Goal: Task Accomplishment & Management: Use online tool/utility

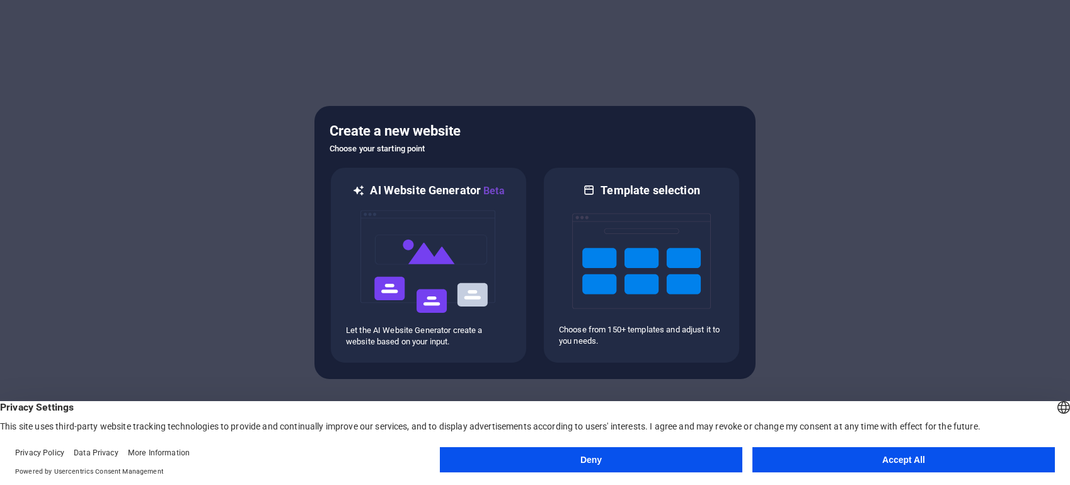
click at [819, 458] on button "Accept All" at bounding box center [903, 459] width 302 height 25
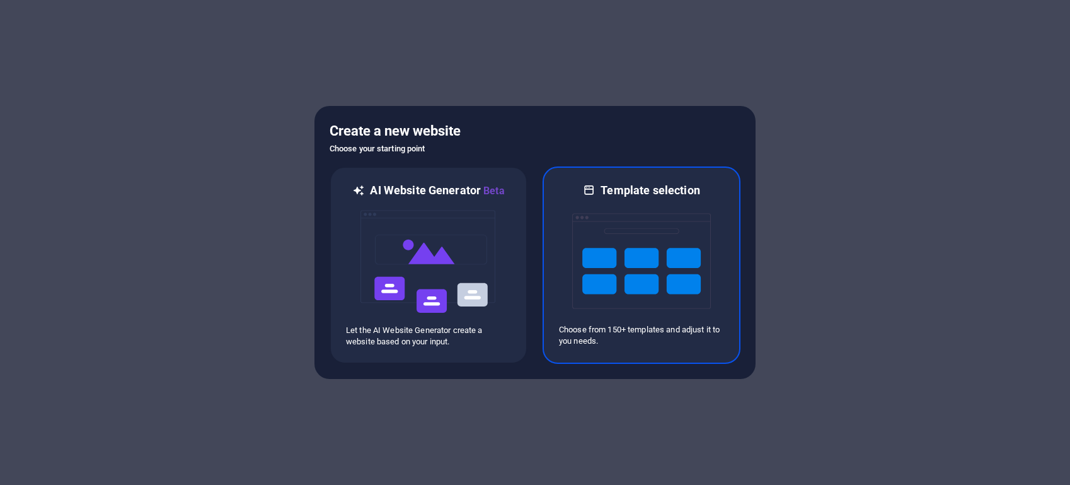
click at [662, 282] on img at bounding box center [641, 261] width 139 height 126
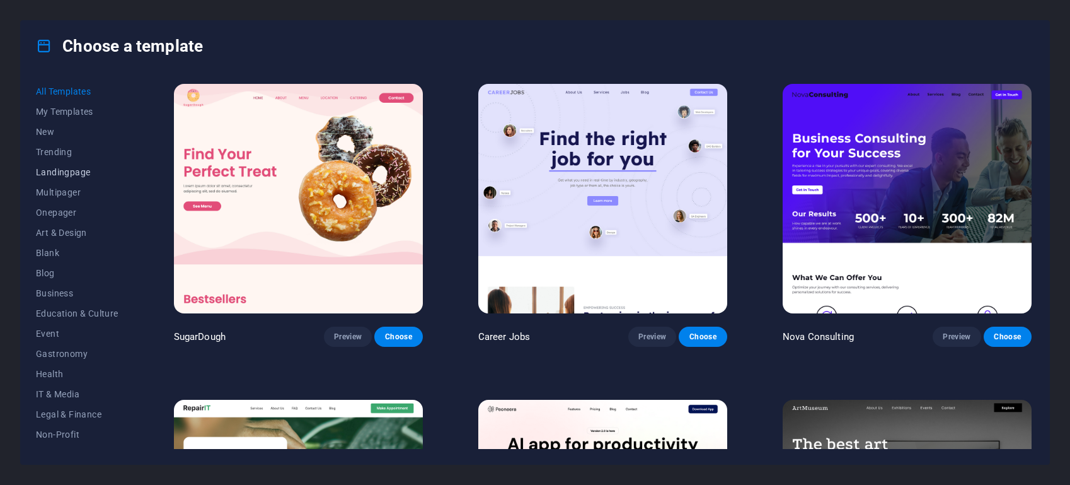
click at [81, 172] on span "Landingpage" at bounding box center [77, 172] width 83 height 10
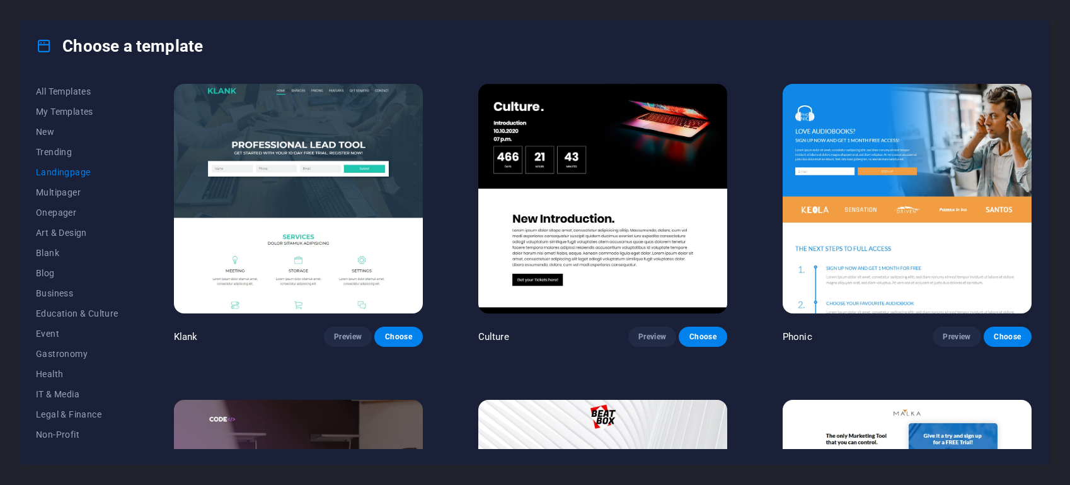
click at [296, 224] on img at bounding box center [298, 198] width 249 height 229
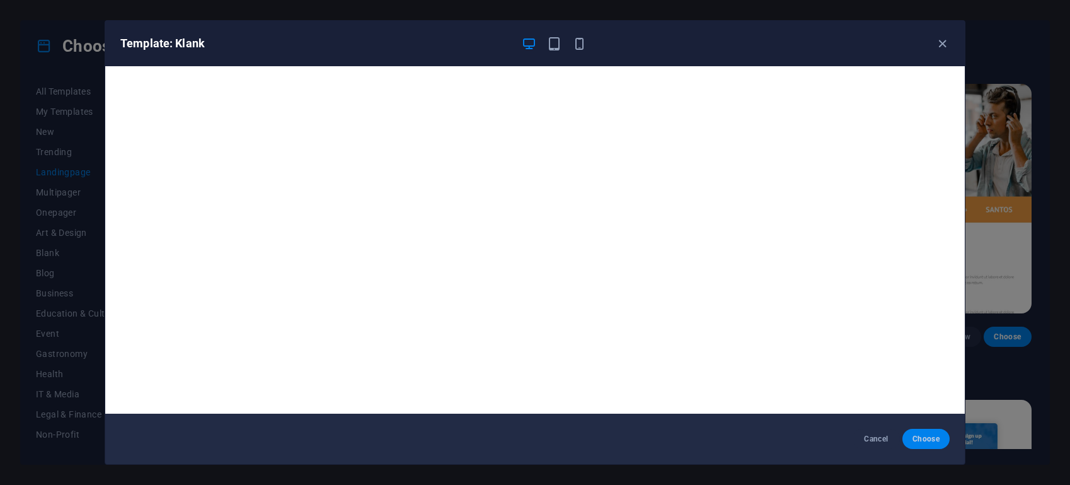
click at [931, 439] on span "Choose" at bounding box center [925, 439] width 27 height 10
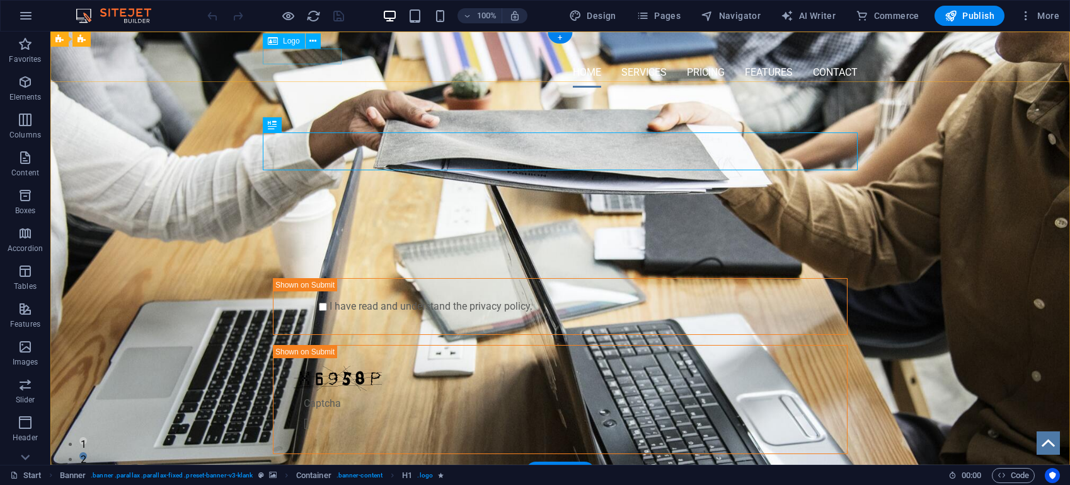
click at [310, 57] on div at bounding box center [560, 50] width 595 height 16
click at [287, 43] on span "Logo" at bounding box center [291, 41] width 17 height 8
click at [314, 41] on icon at bounding box center [312, 41] width 7 height 13
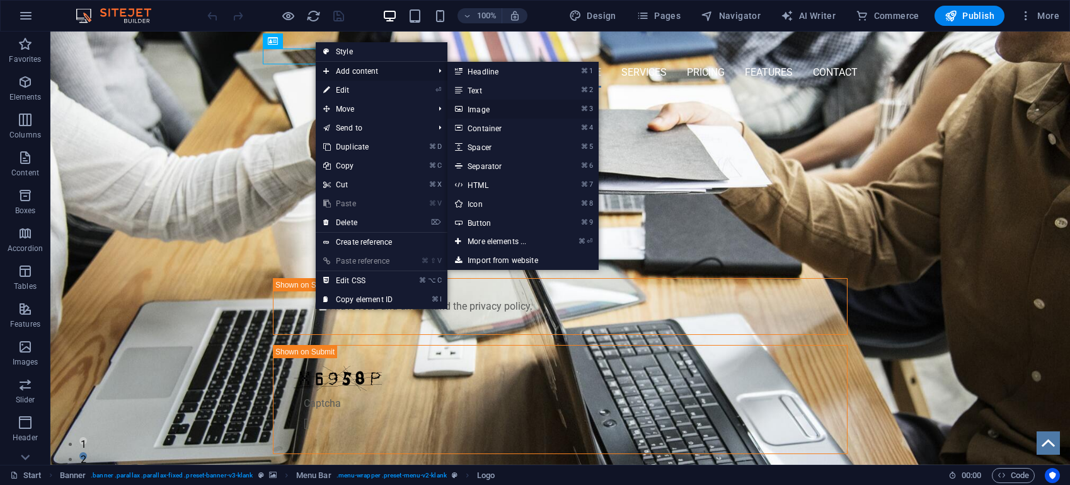
click at [502, 110] on link "⌘ 3 Image" at bounding box center [499, 109] width 104 height 19
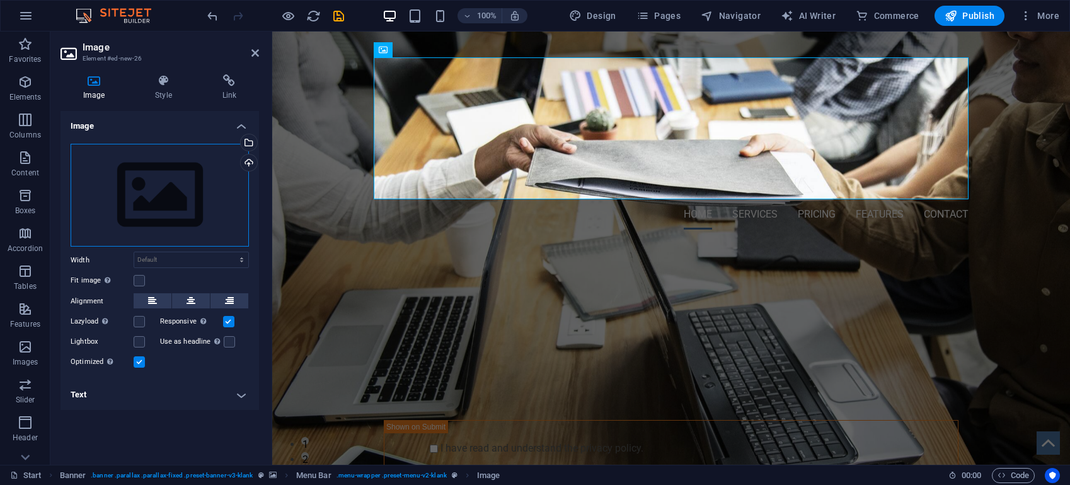
click at [100, 221] on div "Drag files here, click to choose files or select files from Files or our free s…" at bounding box center [160, 195] width 178 height 103
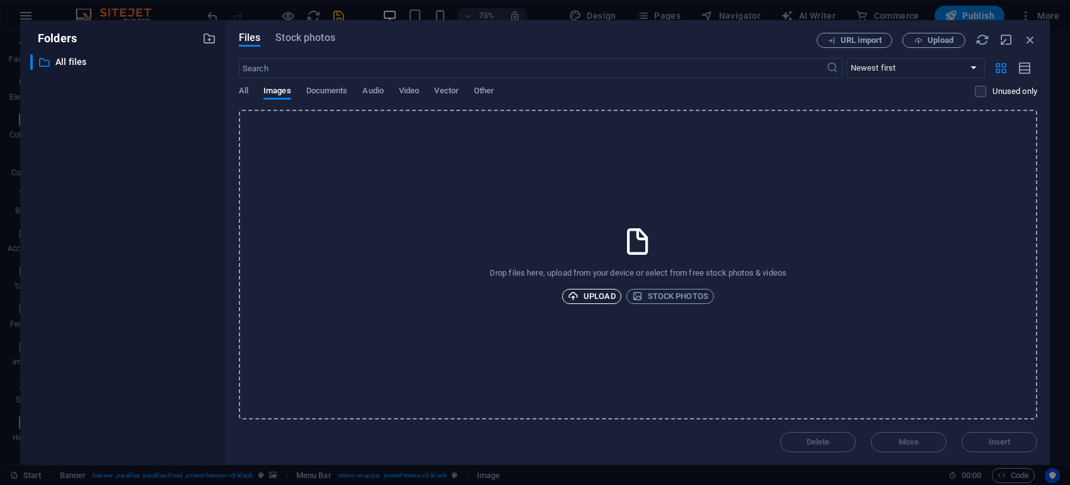
click at [582, 294] on span "Upload" at bounding box center [592, 296] width 48 height 15
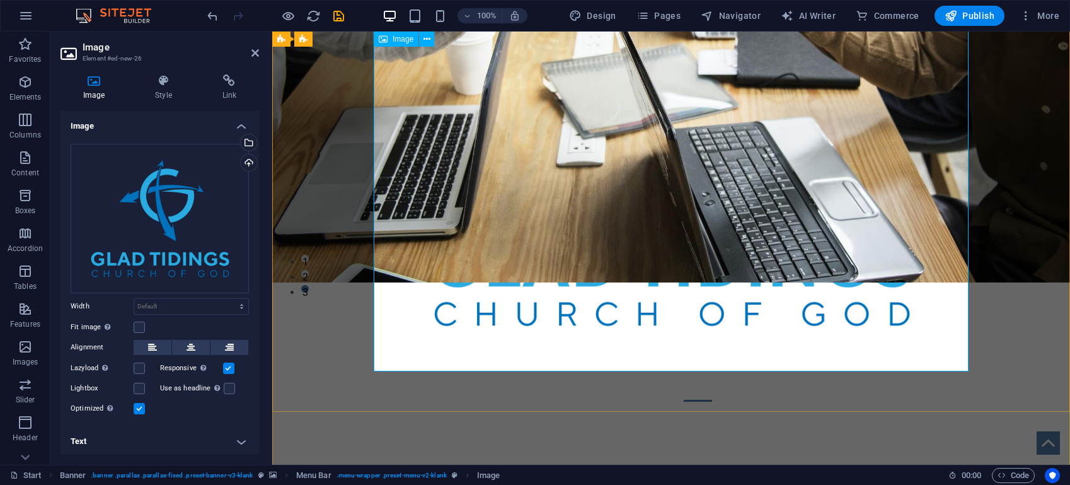
click at [833, 256] on figure at bounding box center [671, 123] width 595 height 496
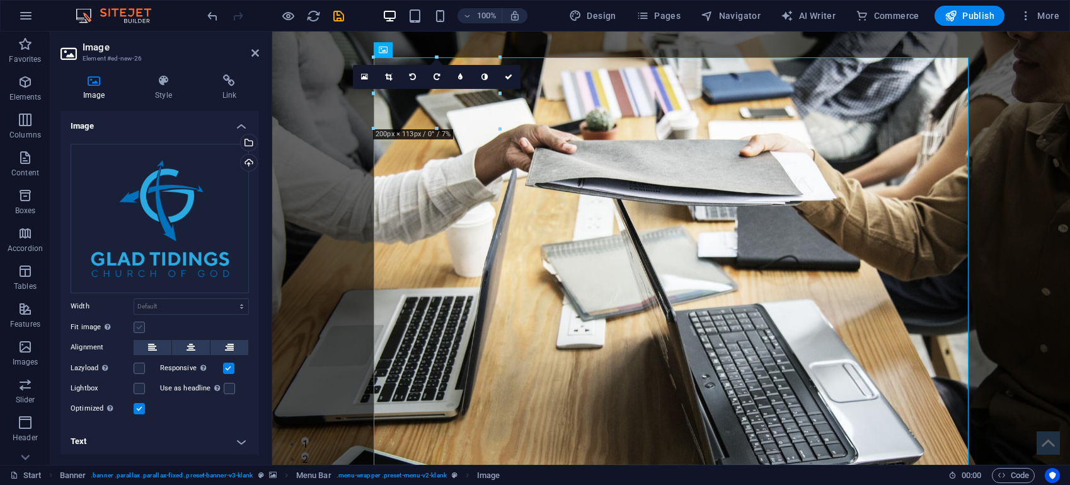
click at [135, 325] on label at bounding box center [139, 326] width 11 height 11
click at [0, 0] on input "Fit image Automatically fit image to a fixed width and height" at bounding box center [0, 0] width 0 height 0
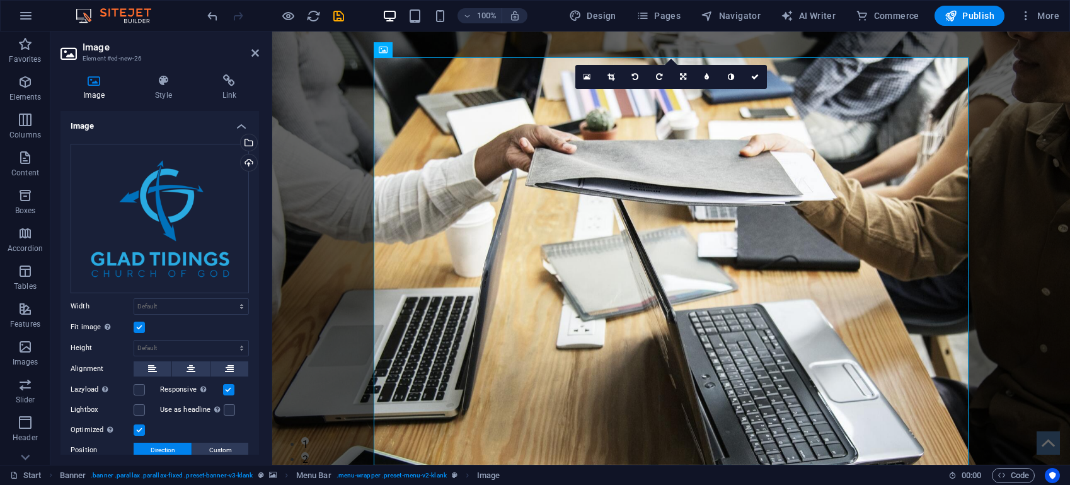
click at [136, 325] on label at bounding box center [139, 326] width 11 height 11
click at [0, 0] on input "Fit image Automatically fit image to a fixed width and height" at bounding box center [0, 0] width 0 height 0
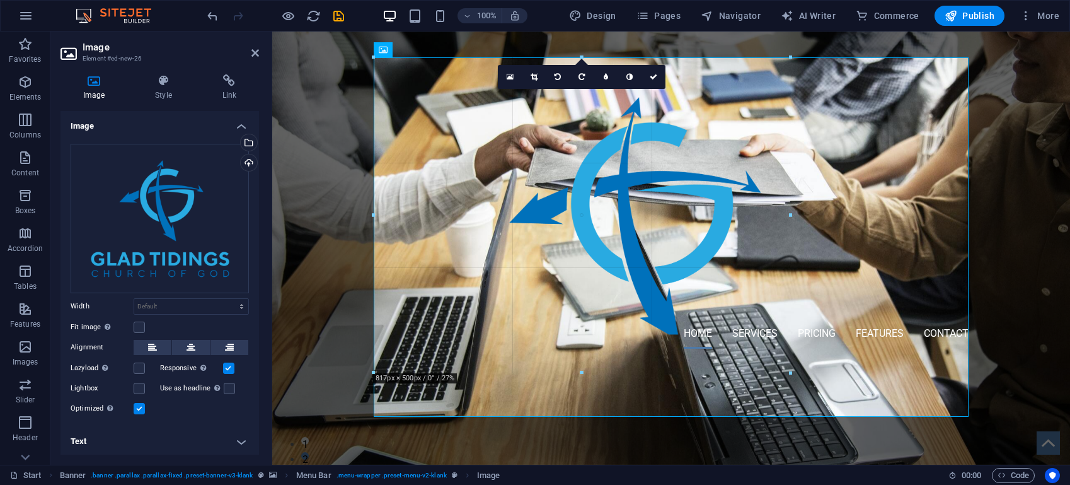
drag, startPoint x: 967, startPoint y: 58, endPoint x: 239, endPoint y: 292, distance: 764.4
type input "812"
select select "px"
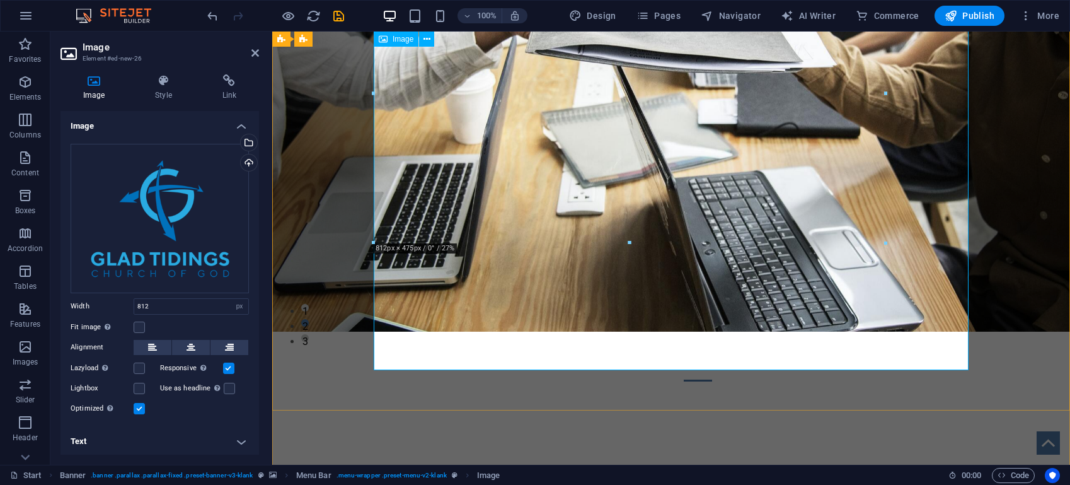
scroll to position [173, 0]
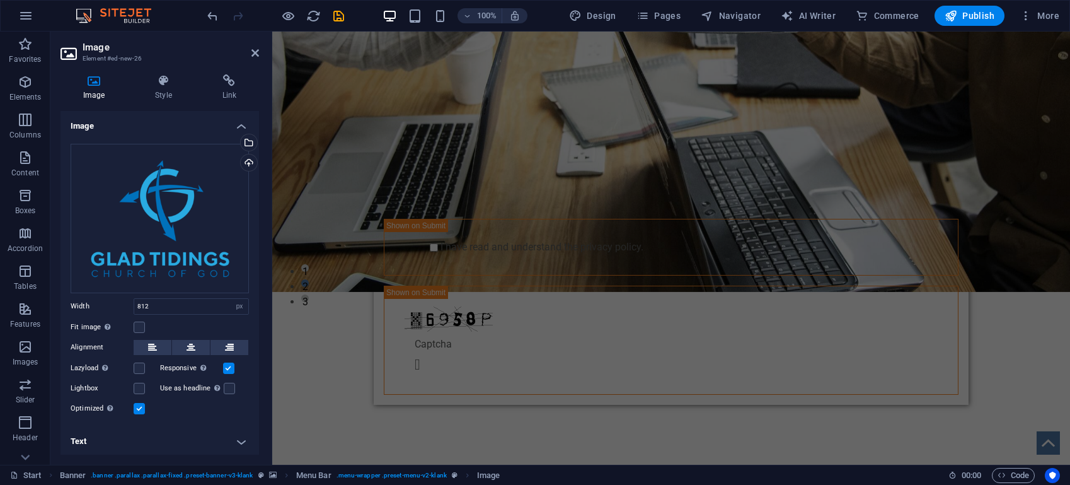
drag, startPoint x: 887, startPoint y: 311, endPoint x: 484, endPoint y: 25, distance: 493.9
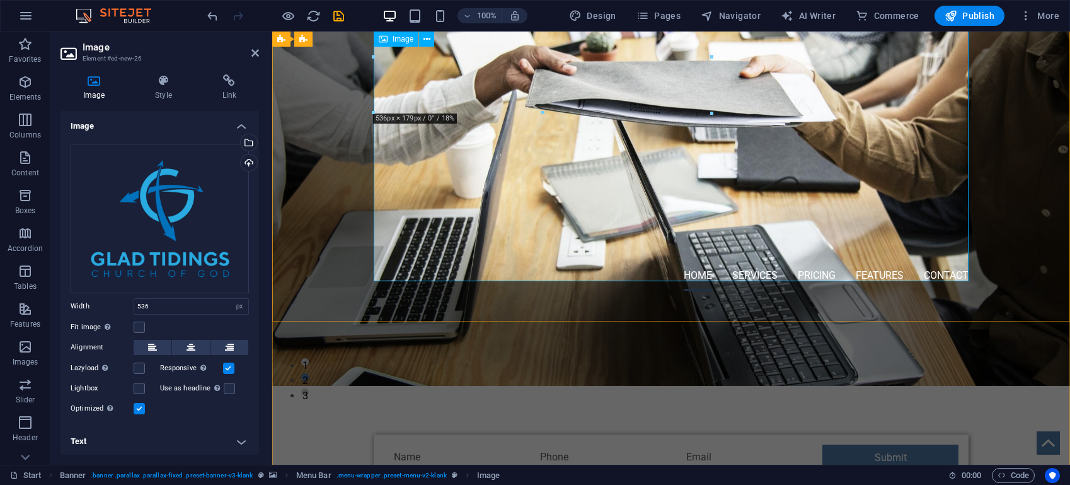
scroll to position [0, 0]
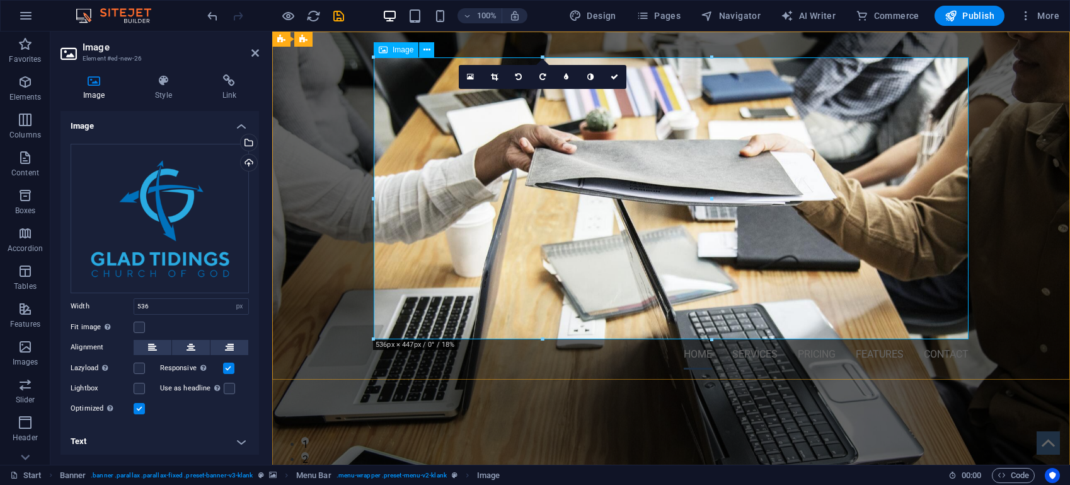
type input "812"
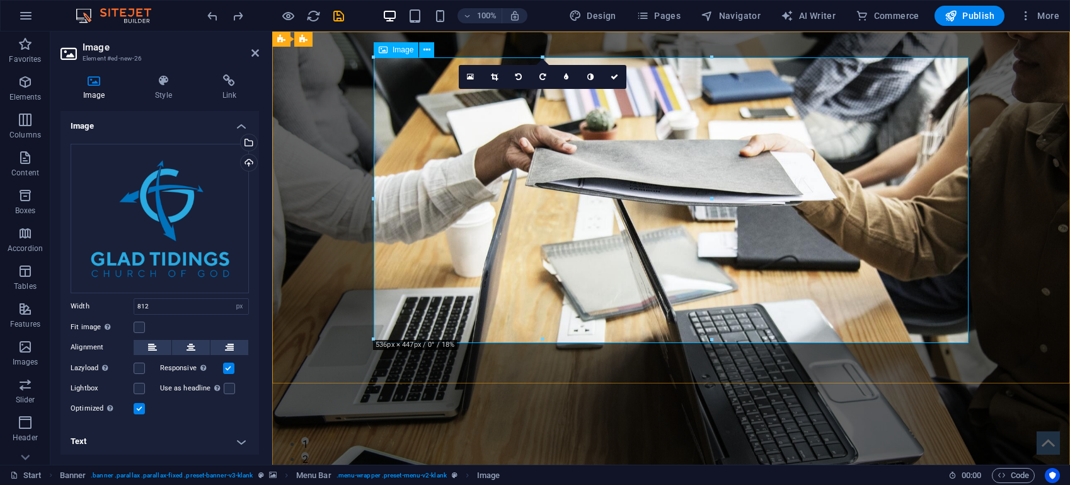
select select "DISABLED_OPTION_VALUE"
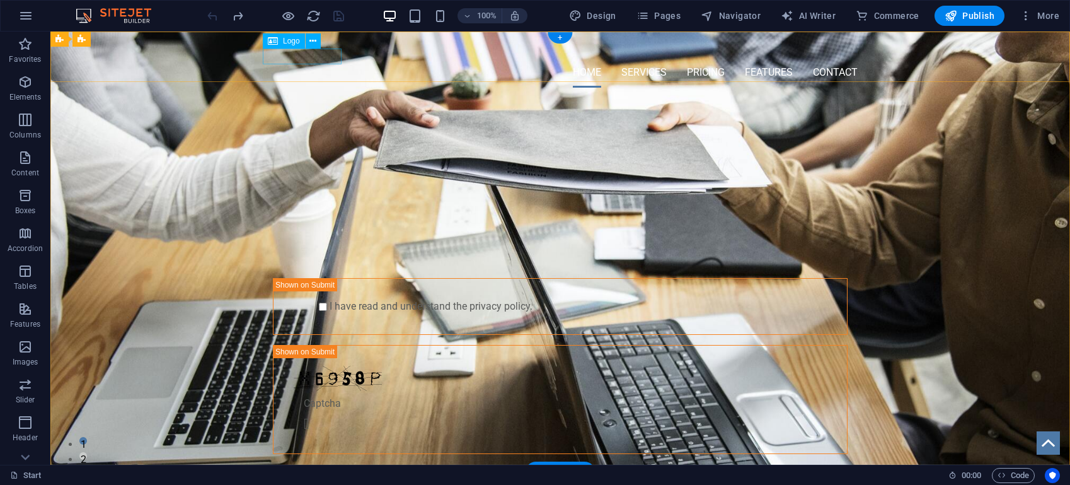
click at [325, 55] on div at bounding box center [560, 50] width 595 height 16
select select "px"
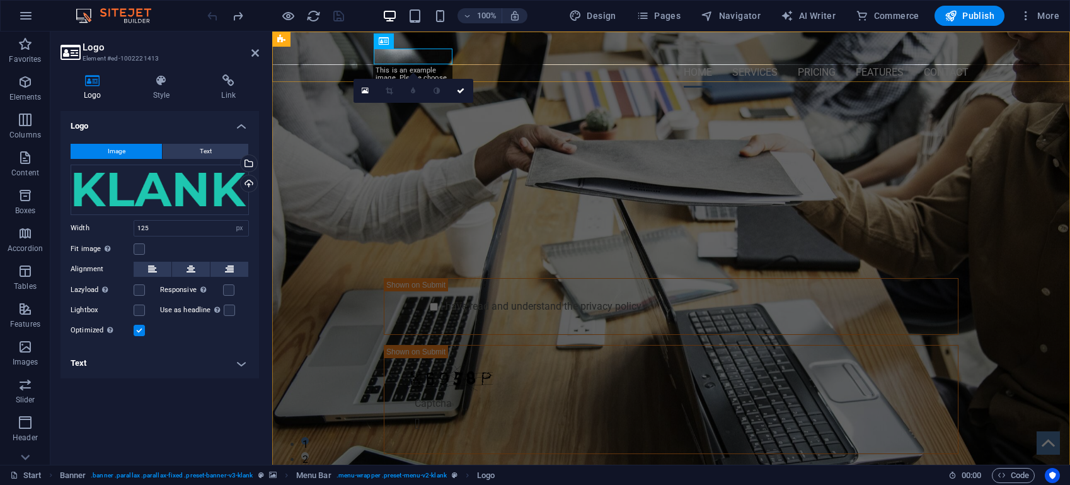
drag, startPoint x: 547, startPoint y: 55, endPoint x: 325, endPoint y: 56, distance: 221.8
click at [325, 56] on div "Home Services Pricing Features Contact Menu" at bounding box center [671, 65] width 798 height 66
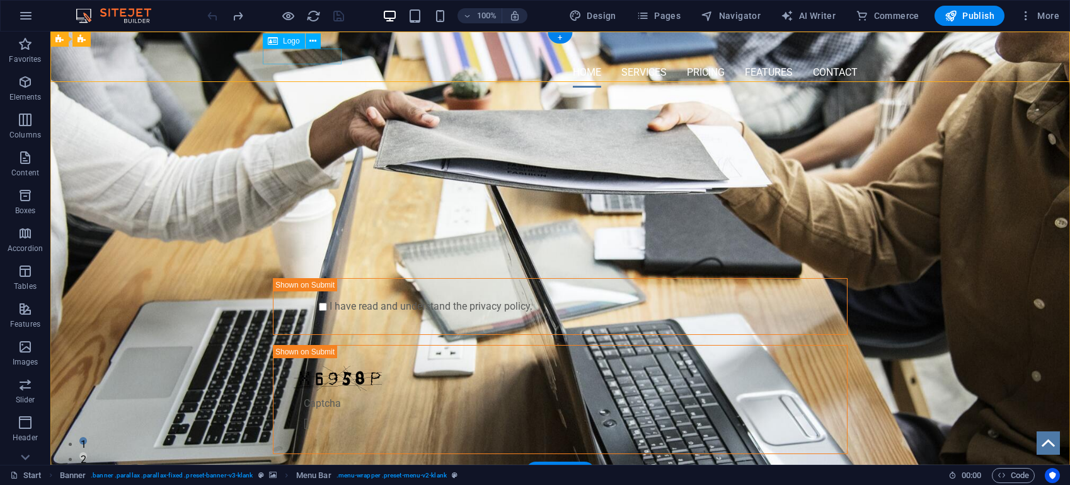
click at [330, 57] on div at bounding box center [560, 50] width 595 height 16
select select "px"
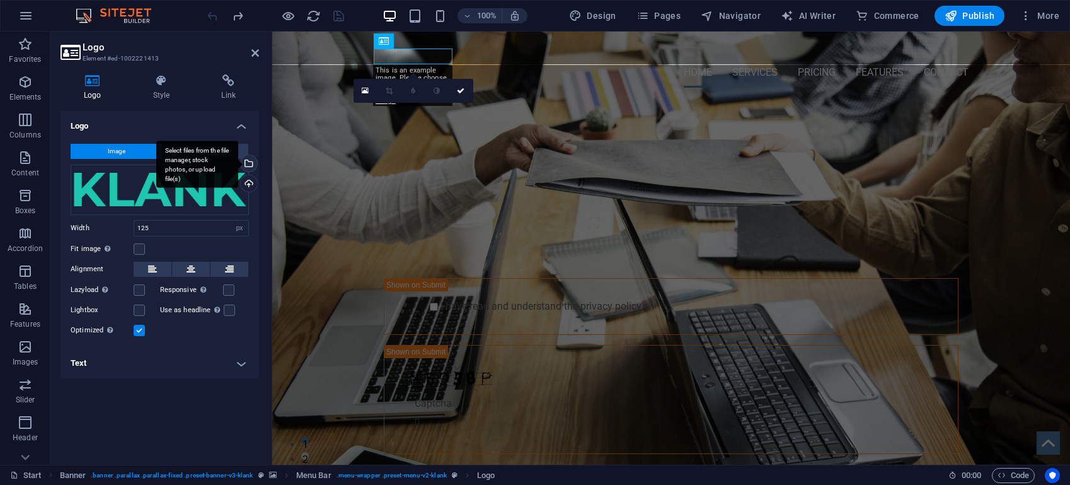
click at [190, 175] on div "Select files from the file manager, stock photos, or upload file(s)" at bounding box center [197, 164] width 82 height 47
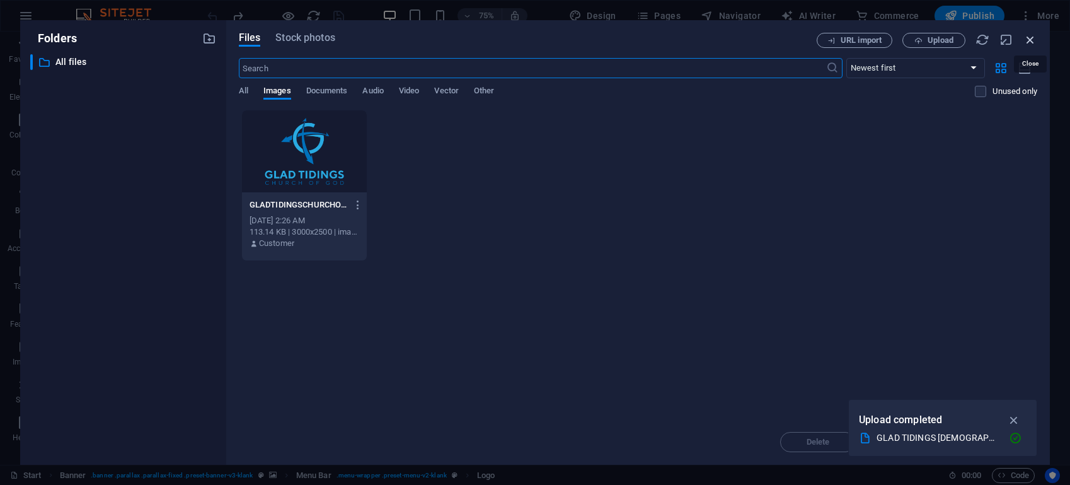
click at [1031, 39] on icon "button" at bounding box center [1030, 40] width 14 height 14
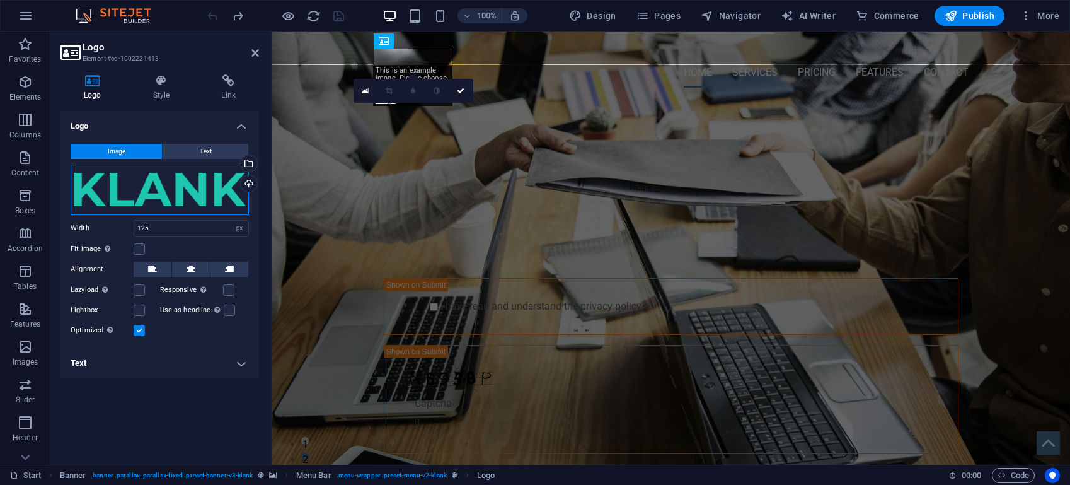
click at [122, 193] on div "Drag files here, click to choose files or select files from Files or our free s…" at bounding box center [160, 189] width 178 height 50
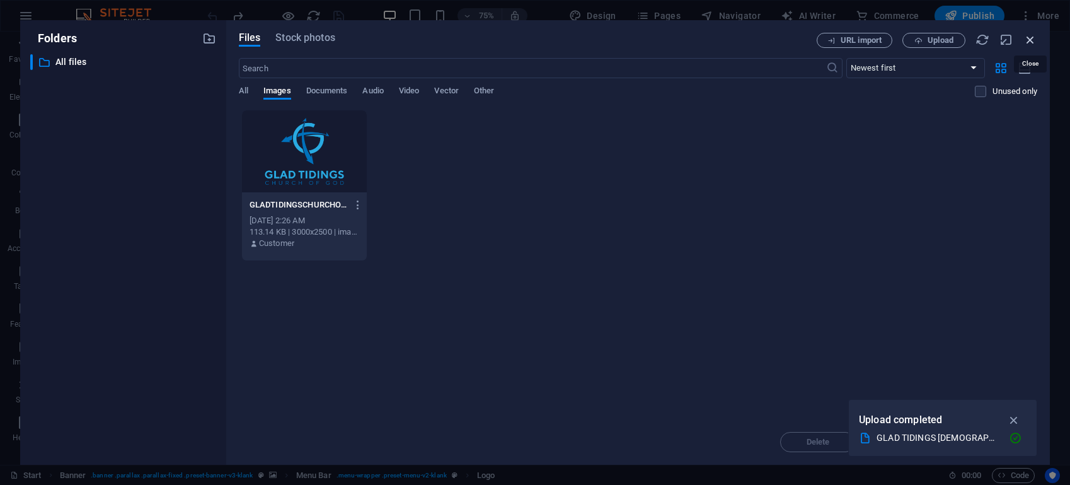
click at [1026, 38] on icon "button" at bounding box center [1030, 40] width 14 height 14
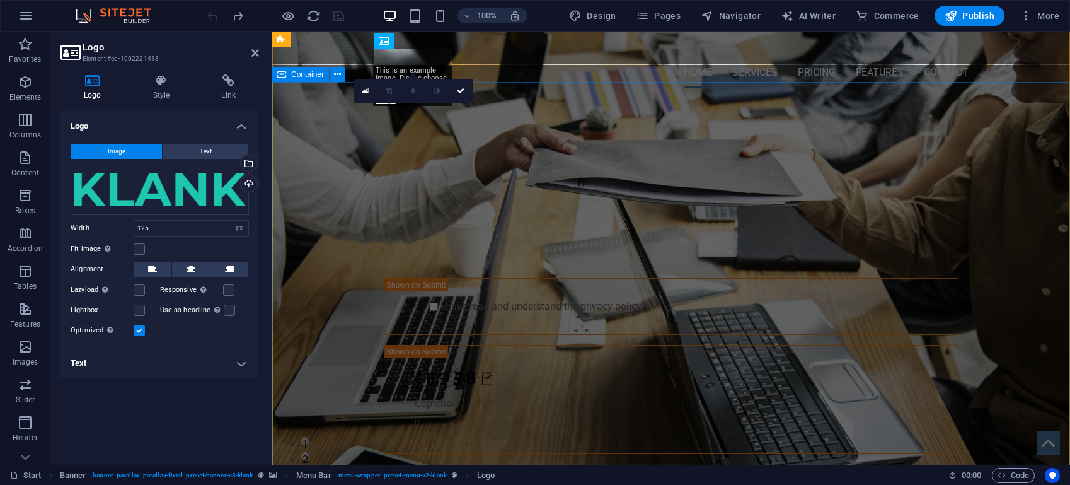
click at [508, 124] on div "PROFESSIONAL LEAD TOOL GET STARTED WITH YOUR 10-DAY FREE TRIAL. REGISTER NOW! S…" at bounding box center [671, 306] width 798 height 417
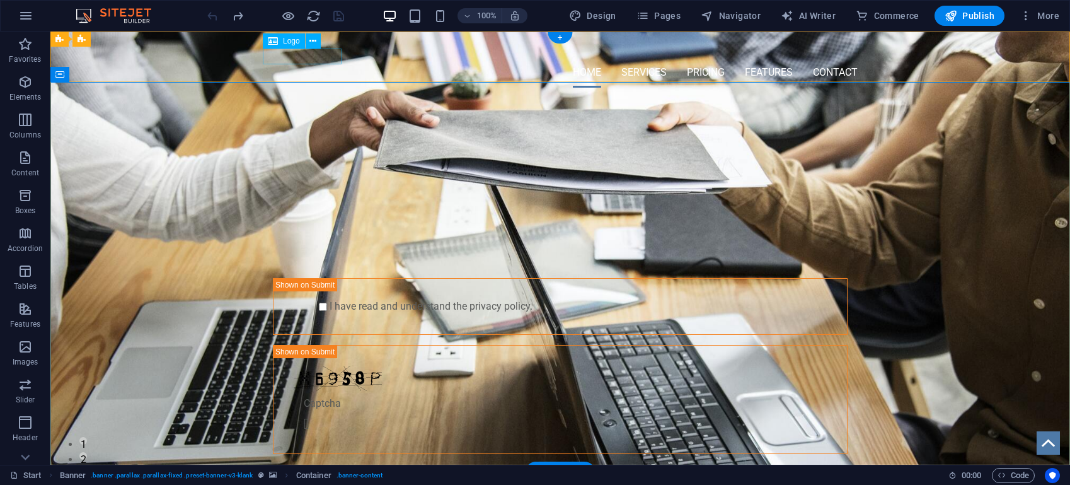
click at [314, 57] on div at bounding box center [560, 50] width 595 height 16
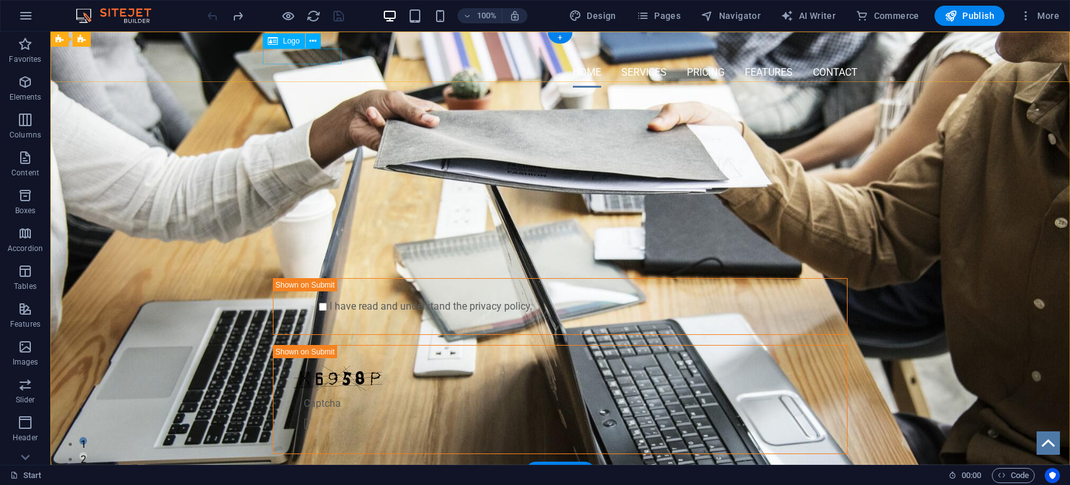
click at [319, 57] on div at bounding box center [560, 50] width 595 height 16
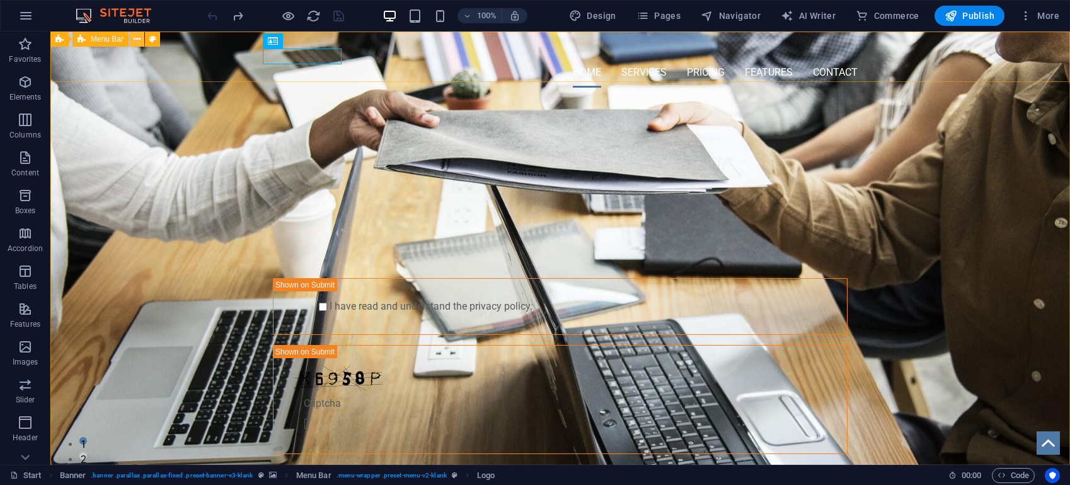
click at [135, 40] on icon at bounding box center [137, 39] width 7 height 13
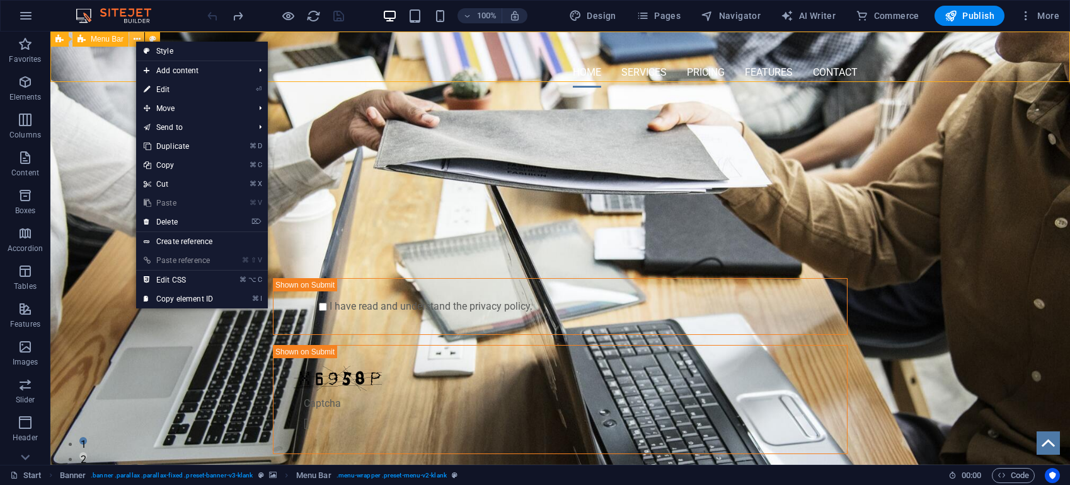
click at [136, 36] on icon at bounding box center [137, 39] width 7 height 13
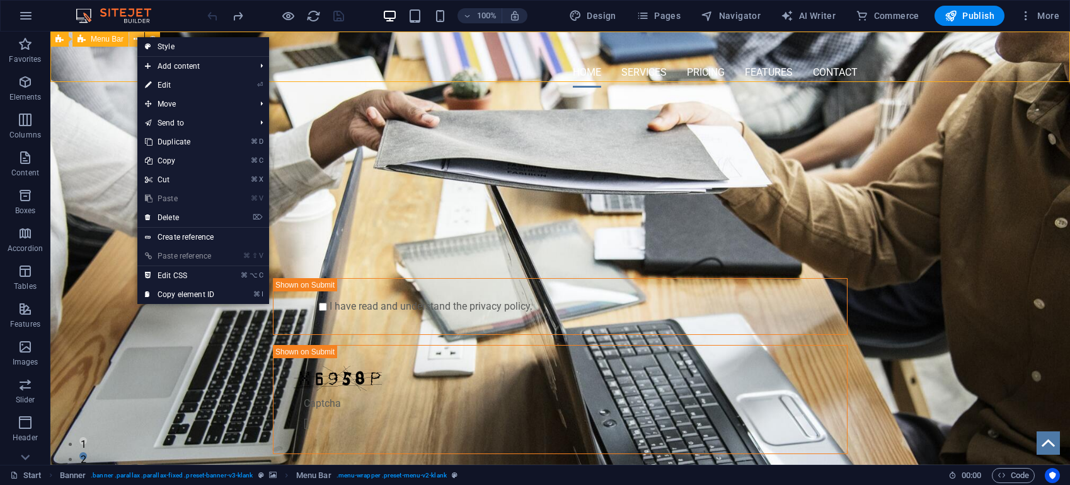
click at [137, 33] on icon at bounding box center [137, 39] width 7 height 13
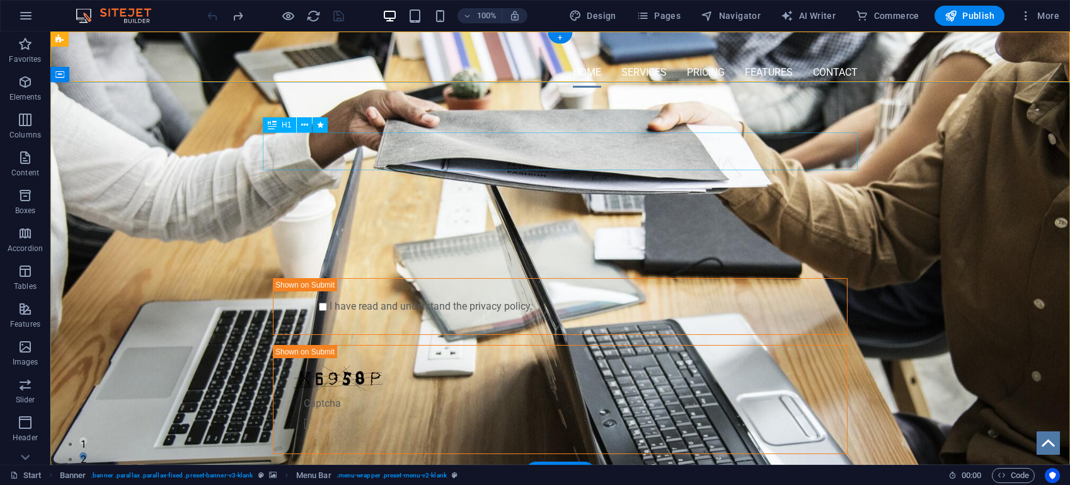
click at [455, 148] on div "PROFESSIONAL LEAD TOOL" at bounding box center [560, 167] width 595 height 38
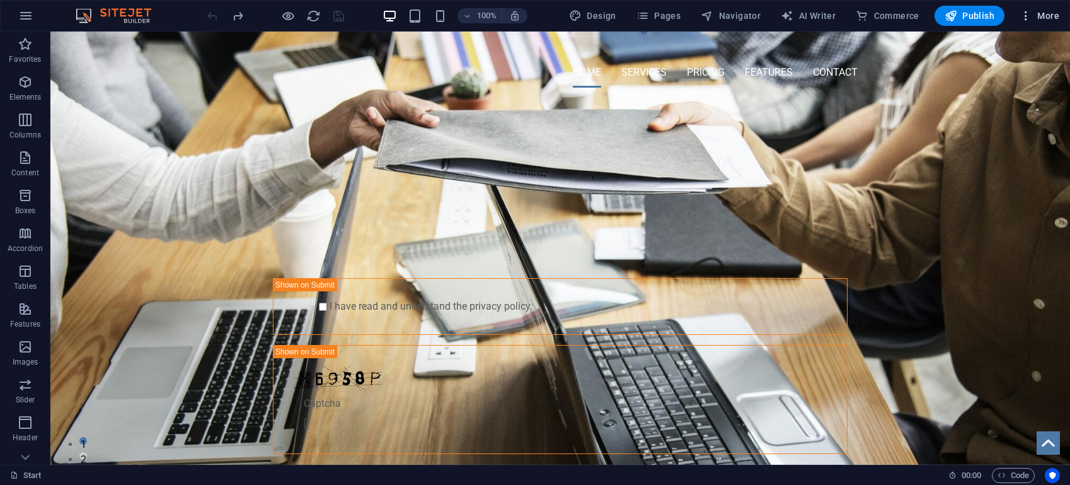
click at [1027, 16] on icon "button" at bounding box center [1026, 15] width 13 height 13
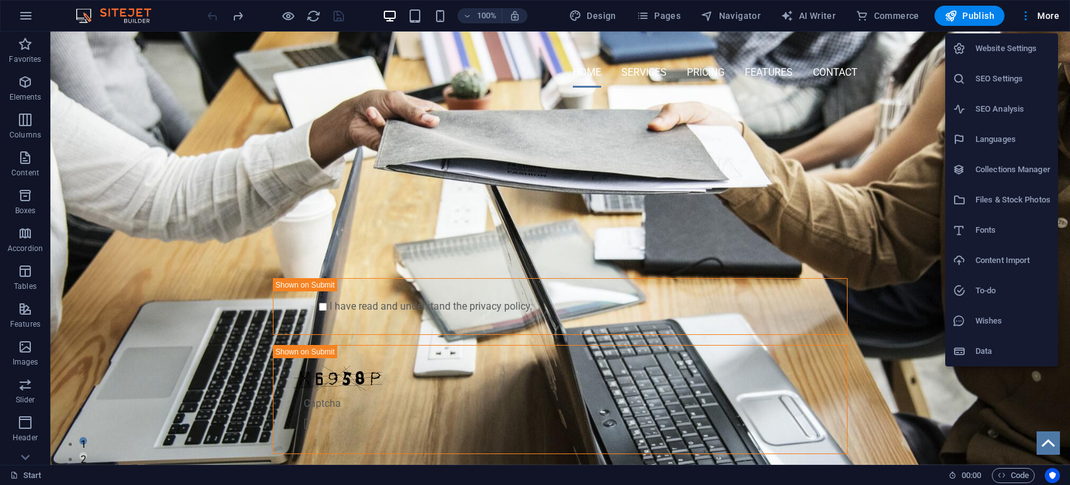
click at [1026, 16] on div at bounding box center [535, 242] width 1070 height 485
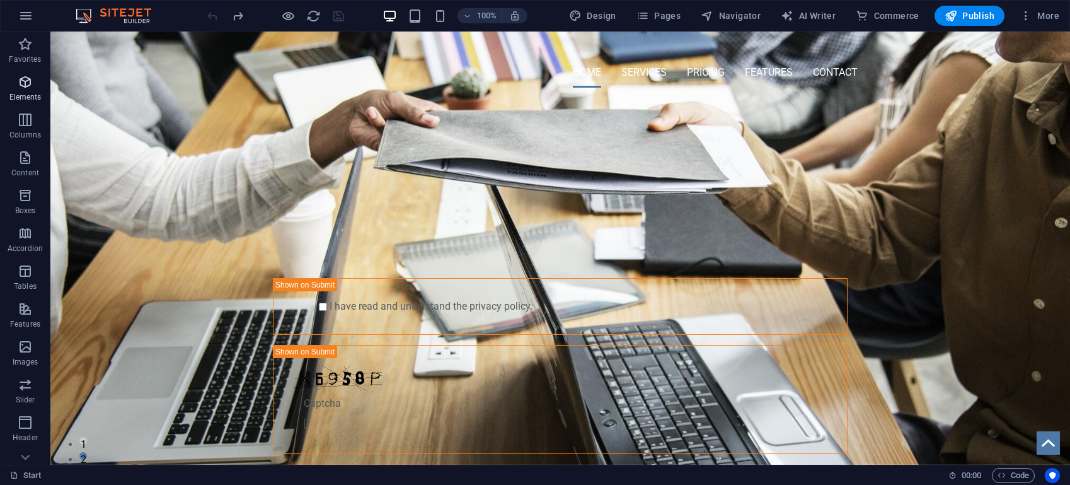
click at [24, 88] on icon "button" at bounding box center [25, 81] width 15 height 15
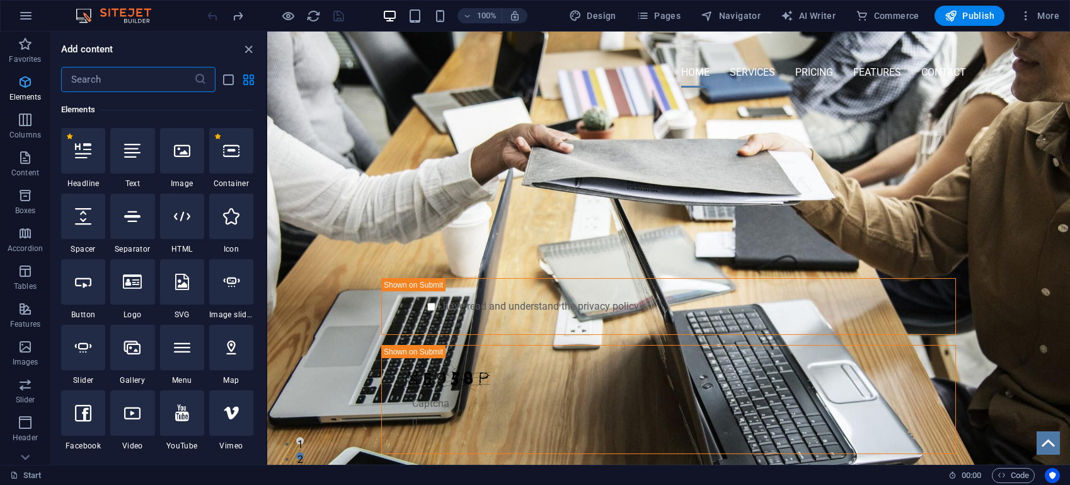
scroll to position [134, 0]
click at [23, 113] on icon "button" at bounding box center [25, 119] width 15 height 15
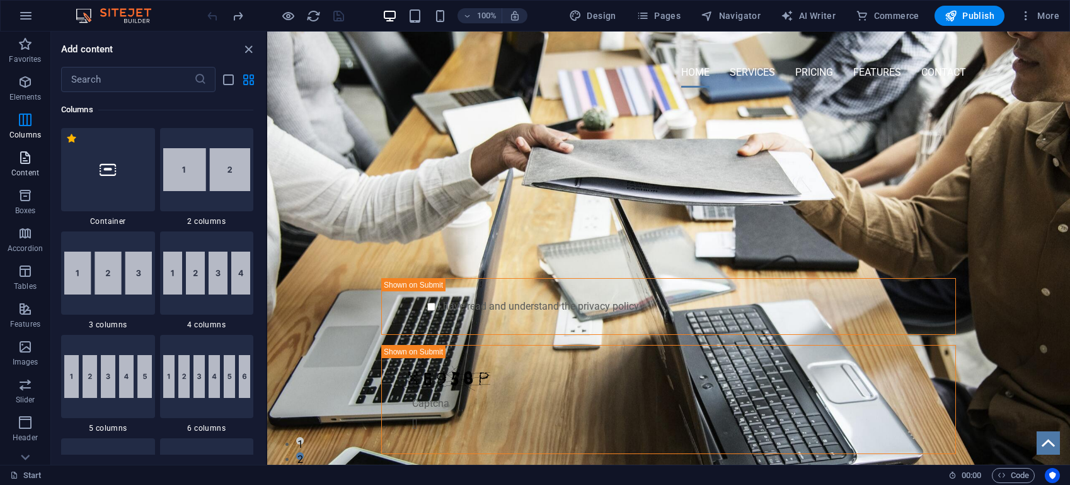
click at [18, 153] on icon "button" at bounding box center [25, 157] width 15 height 15
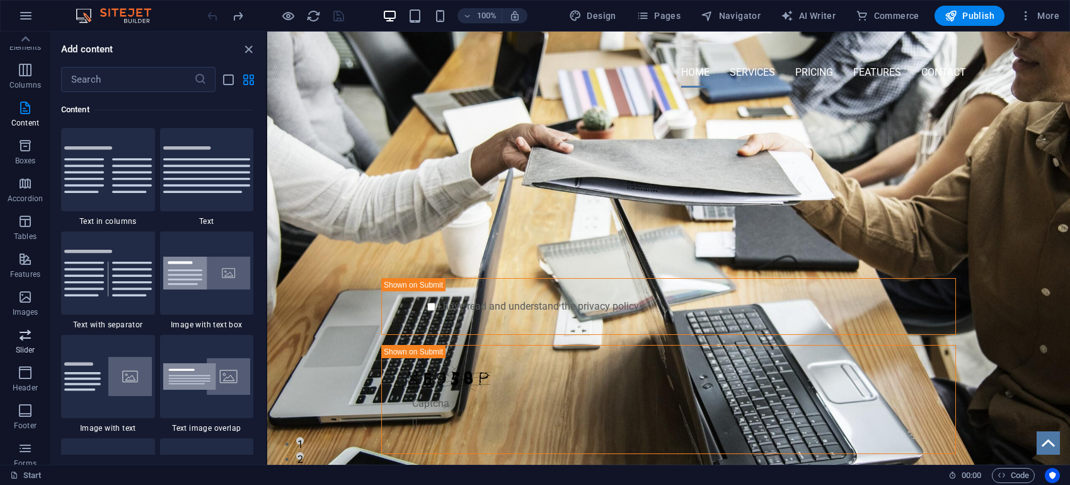
scroll to position [0, 0]
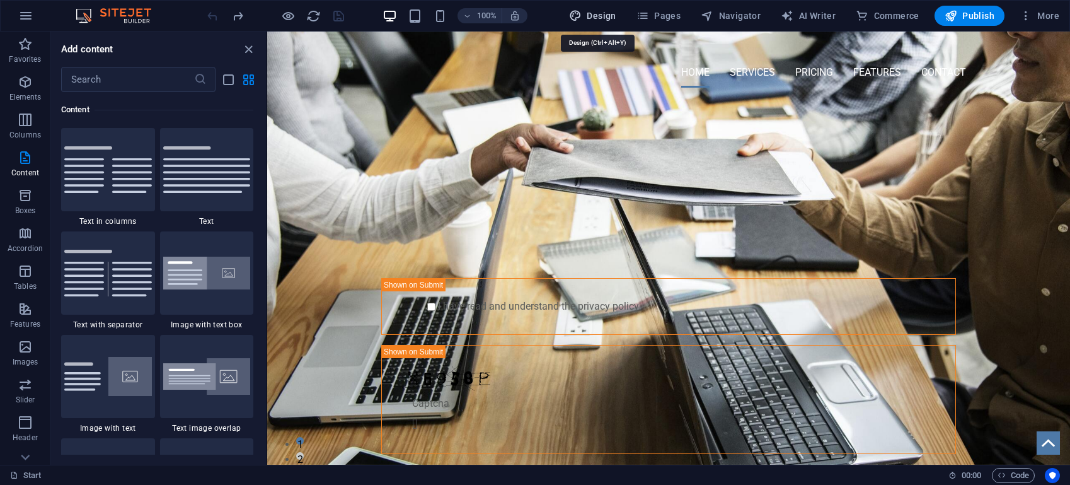
click at [616, 15] on span "Design" at bounding box center [592, 15] width 47 height 13
select select "px"
select select "400"
select select "px"
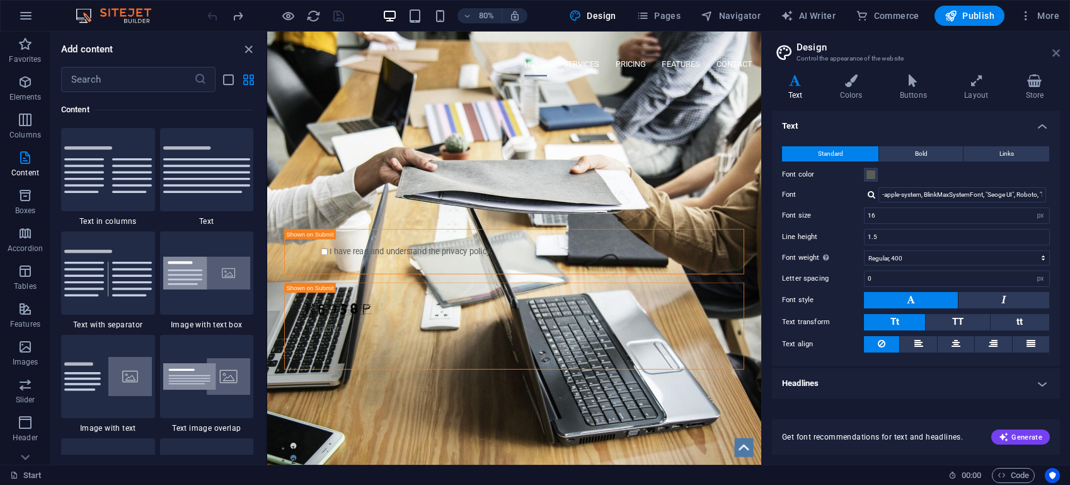
click at [1054, 53] on icon at bounding box center [1056, 53] width 8 height 10
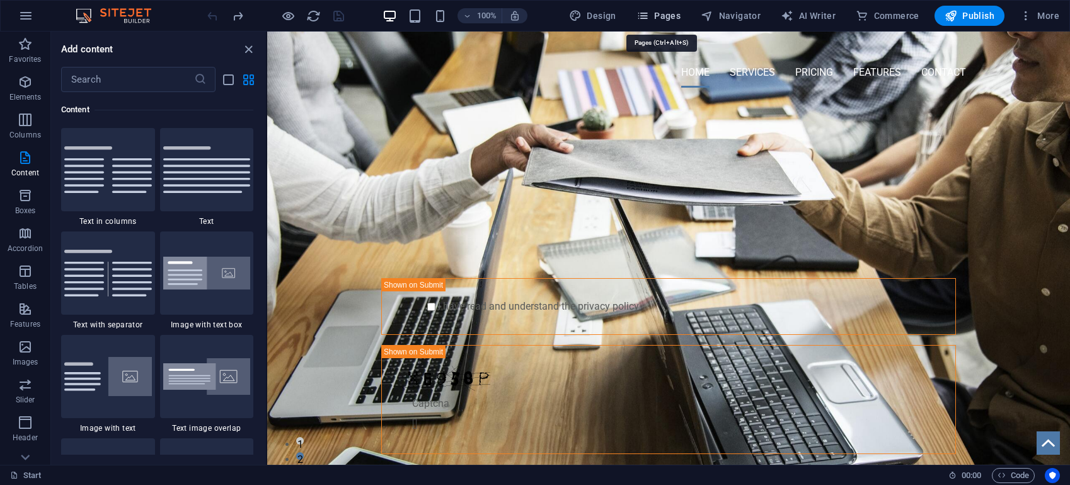
click at [672, 14] on span "Pages" at bounding box center [658, 15] width 44 height 13
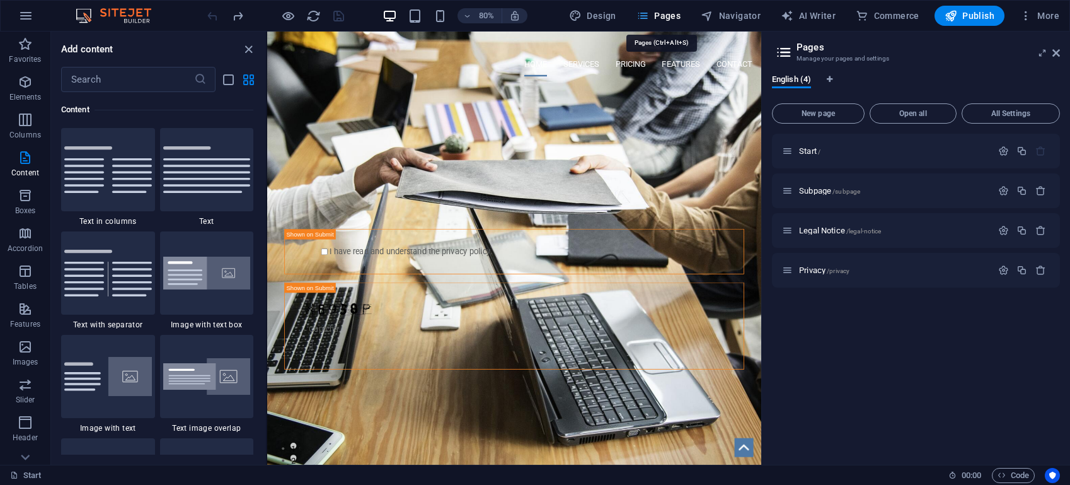
click at [672, 14] on span "Pages" at bounding box center [658, 15] width 44 height 13
